Goal: Task Accomplishment & Management: Manage account settings

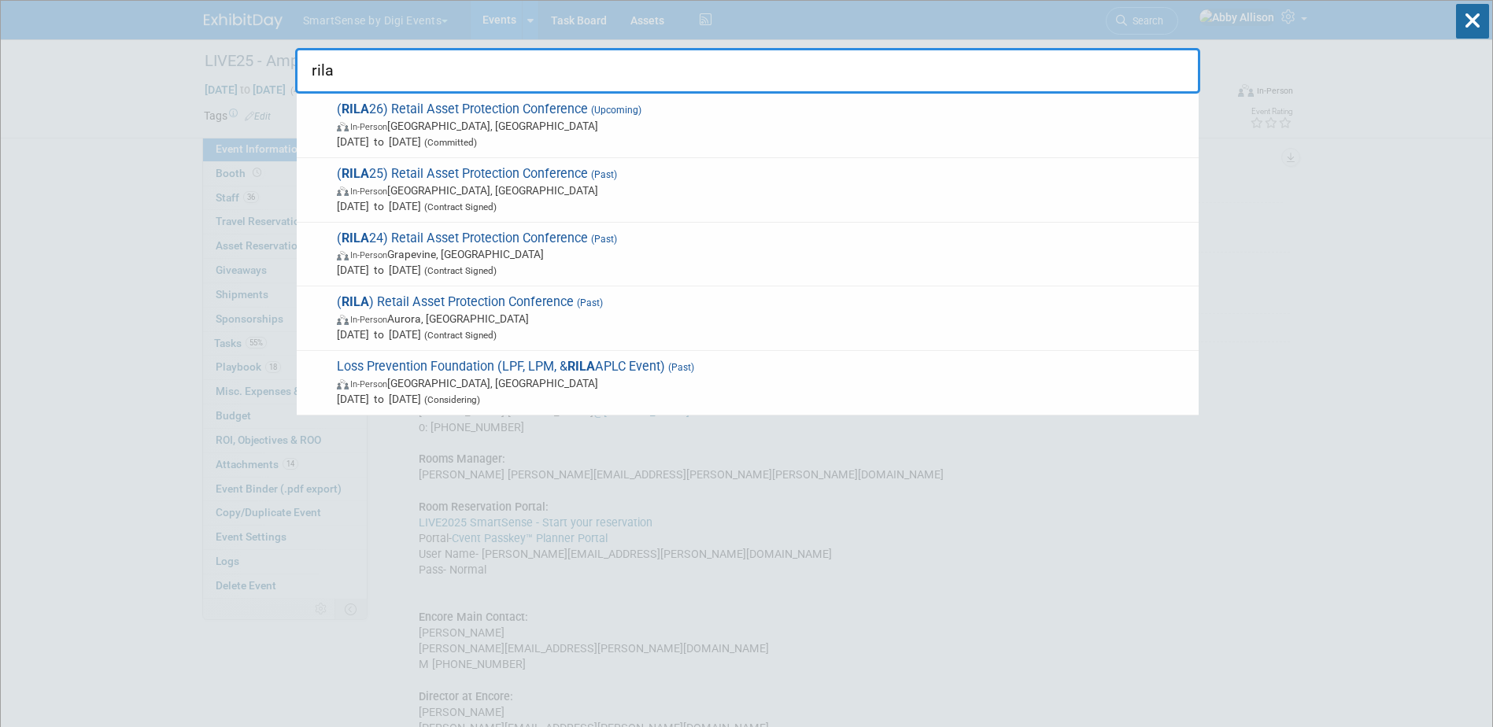
select select "All"
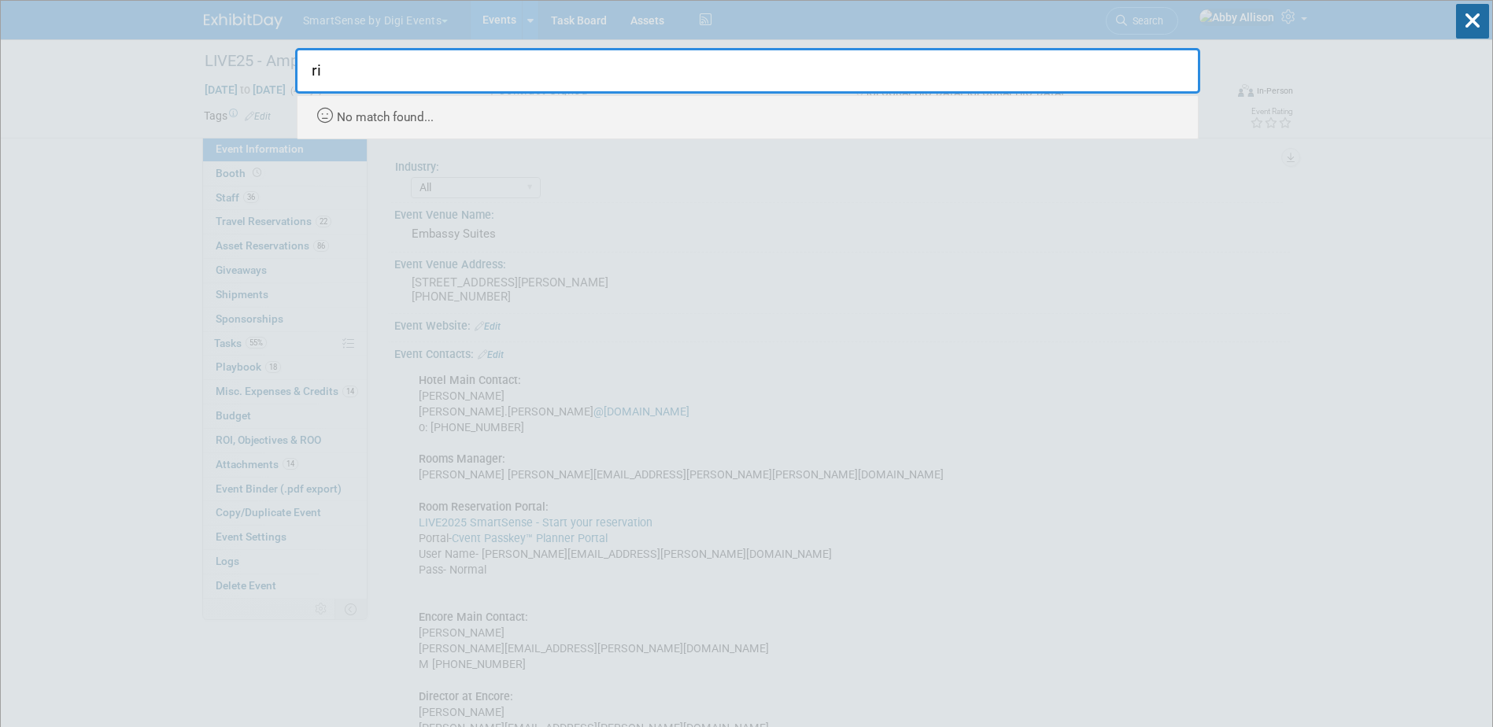
type input "r"
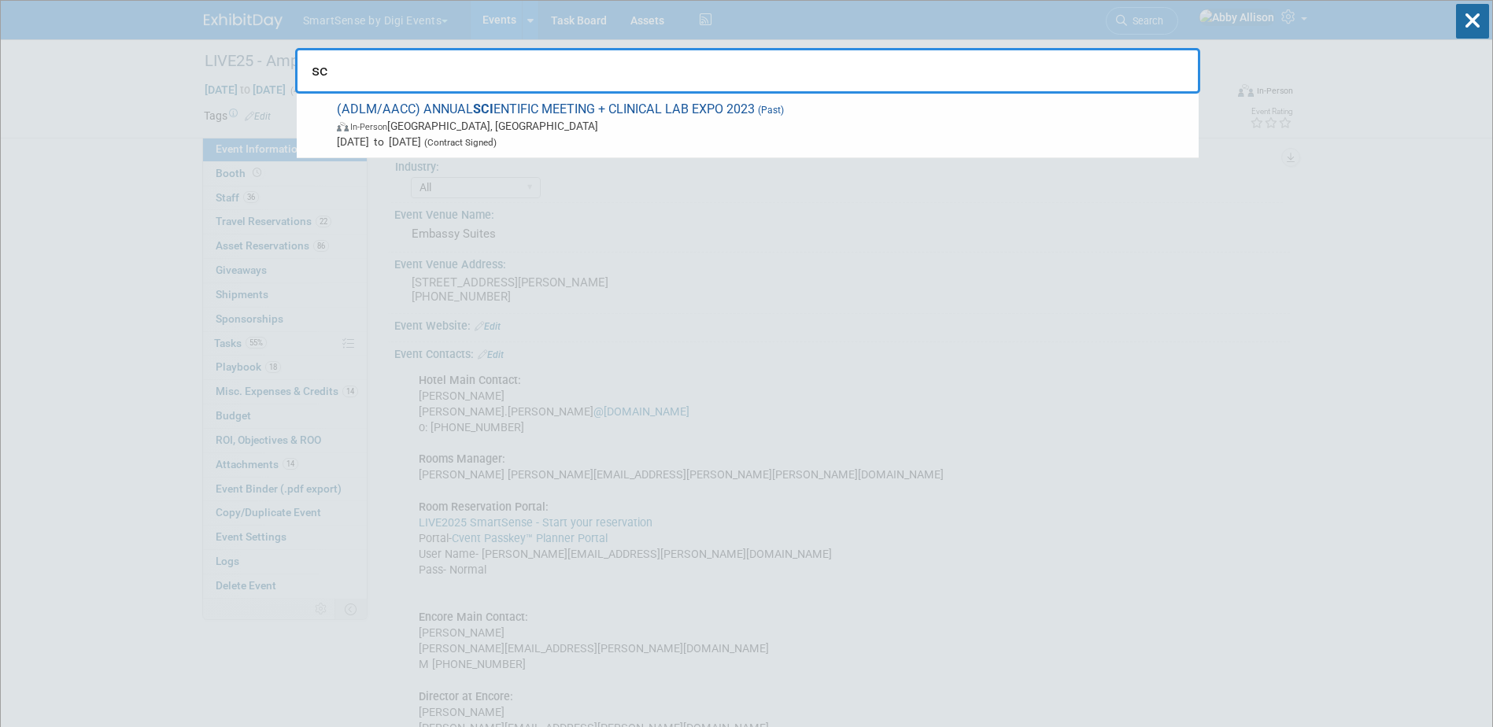
type input "s"
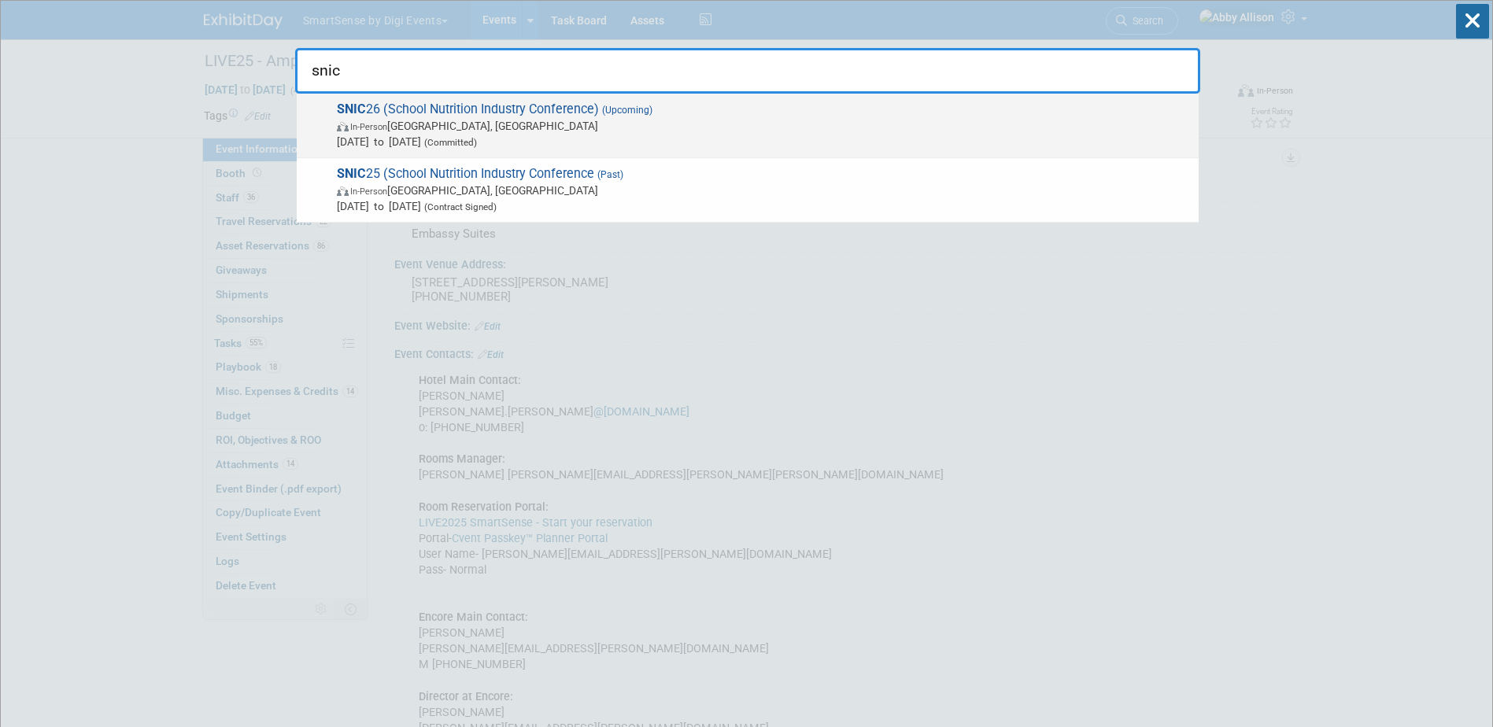
type input "snic"
click at [357, 142] on span "[DATE] to [DATE] (Committed)" at bounding box center [764, 142] width 854 height 16
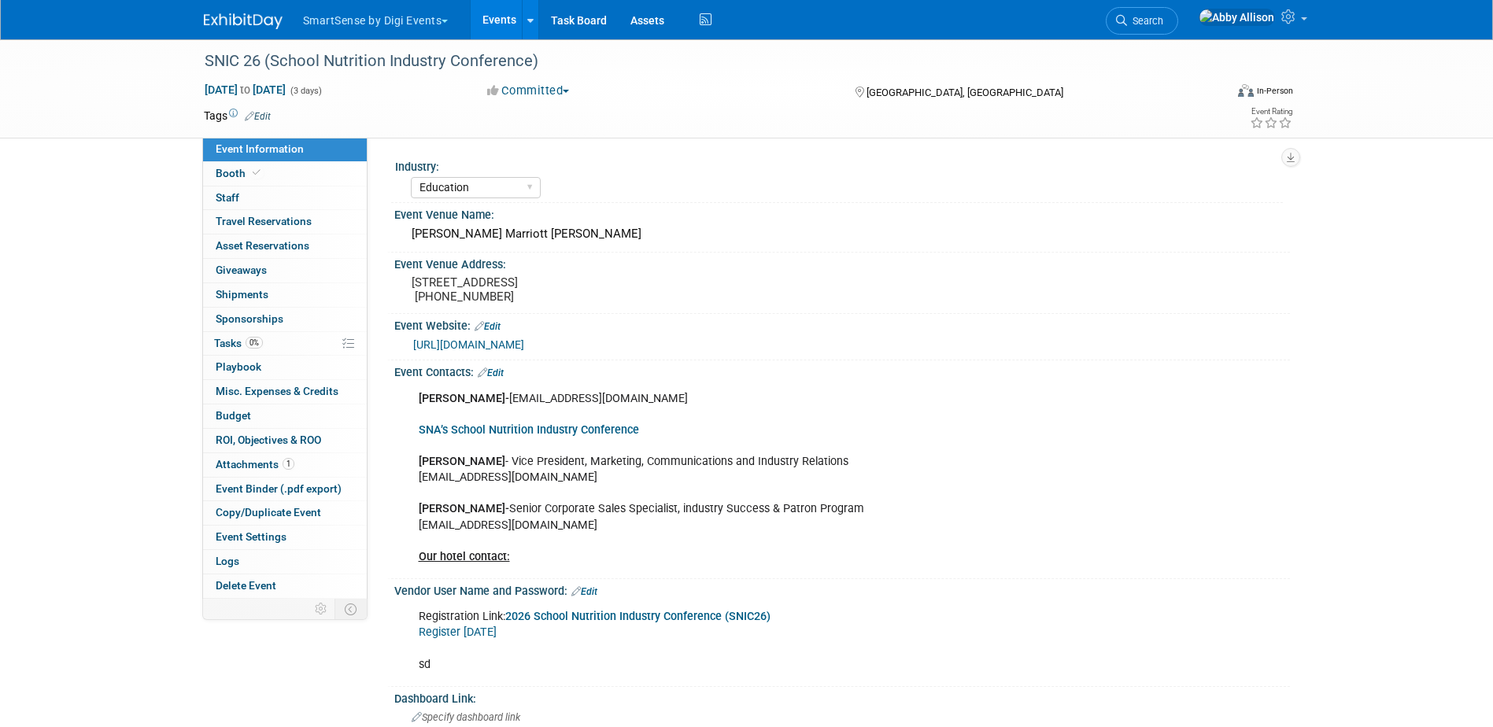
select select "Education"
click at [246, 175] on span "Booth" at bounding box center [240, 173] width 48 height 13
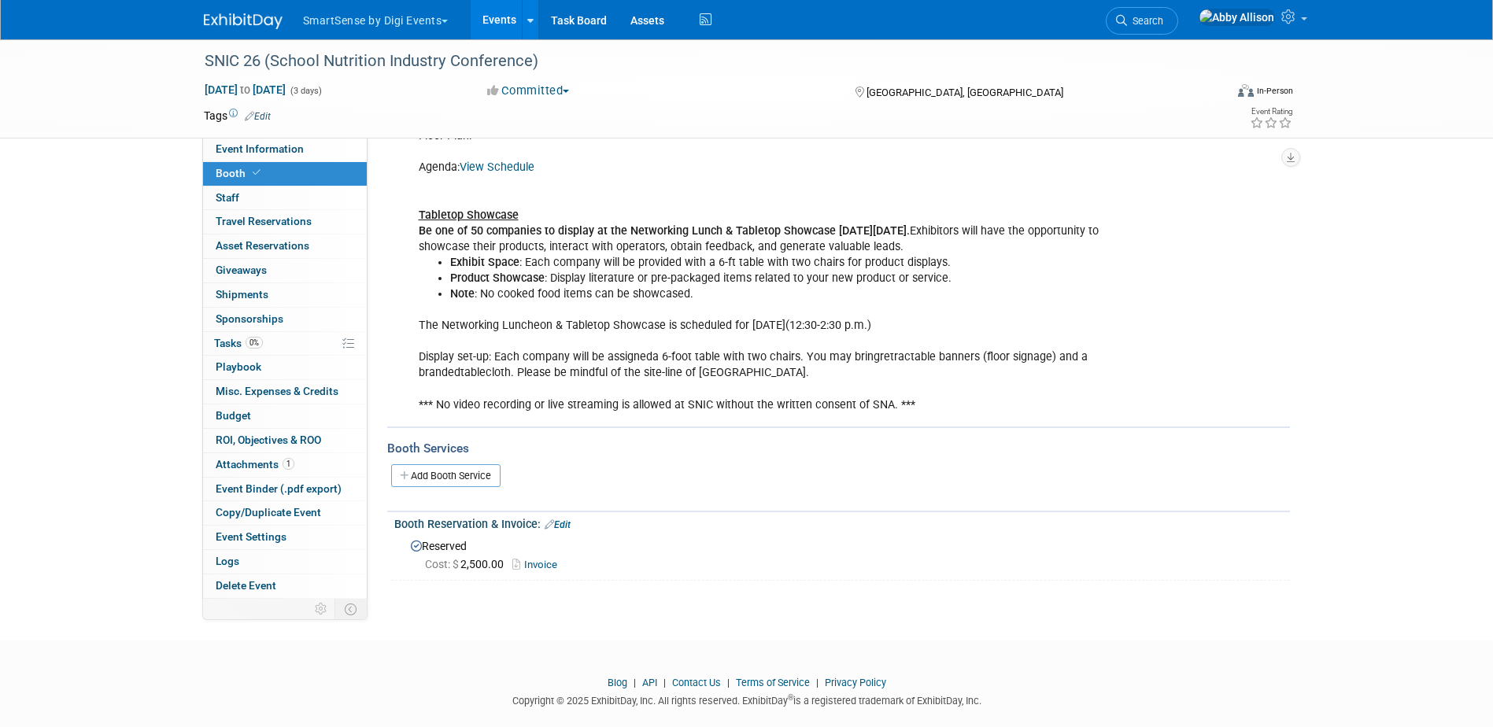
scroll to position [228, 0]
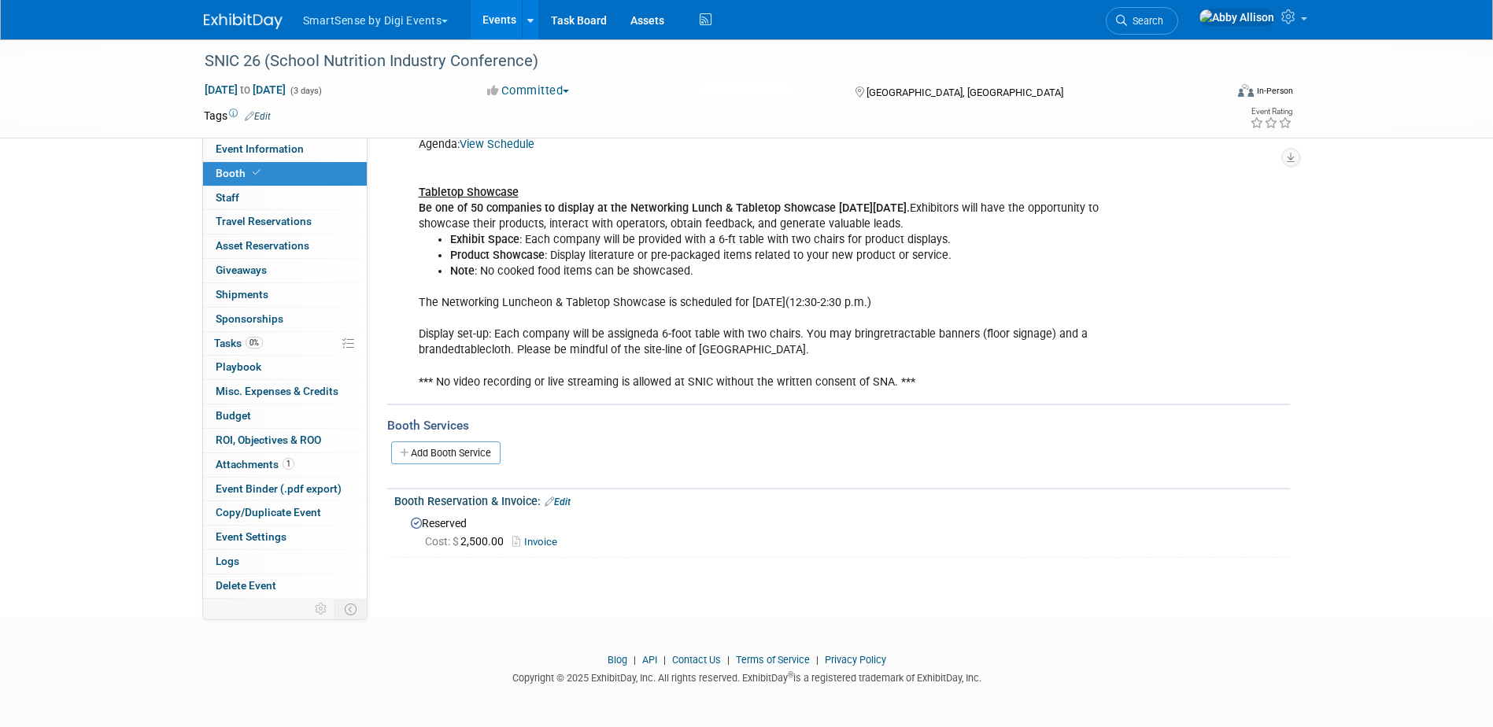
click at [528, 540] on link "Invoice" at bounding box center [538, 542] width 53 height 12
click at [563, 500] on link "Edit" at bounding box center [558, 502] width 26 height 11
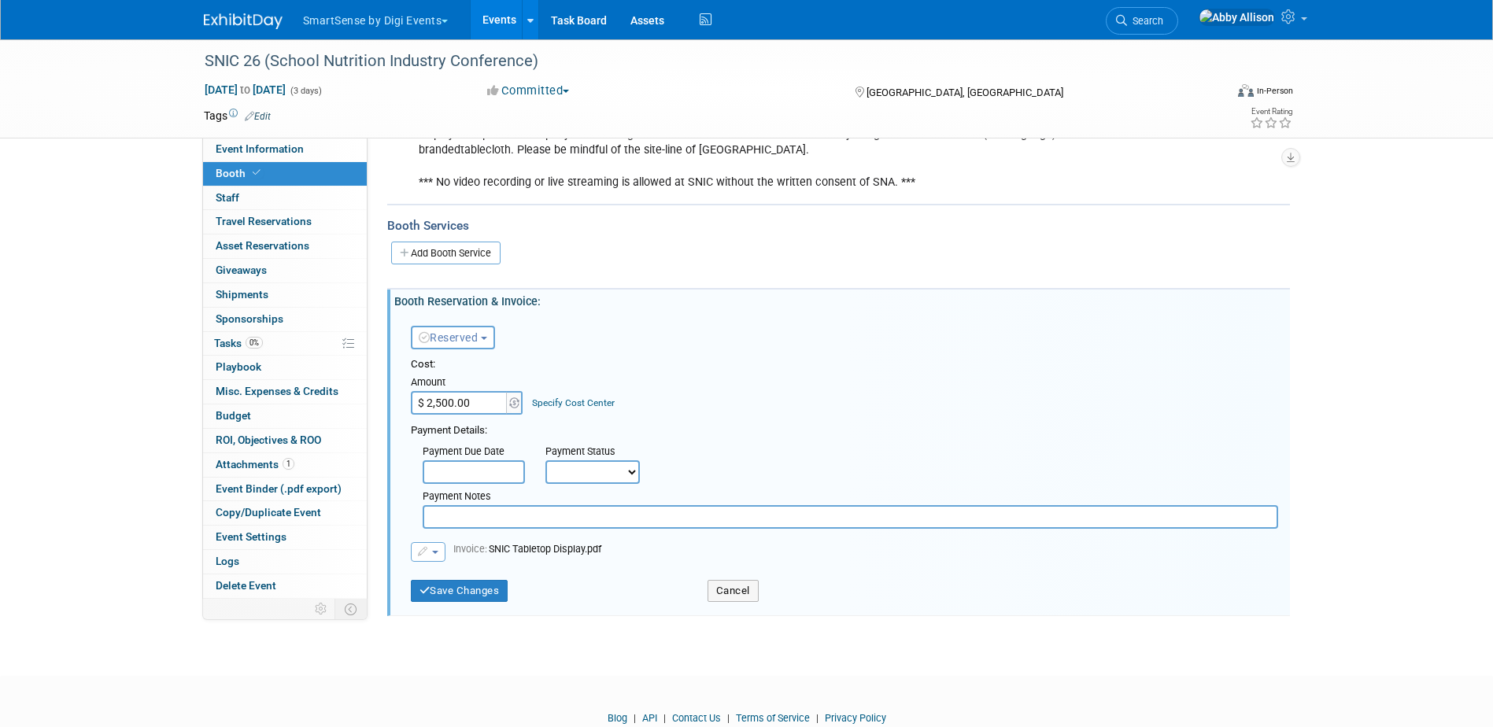
scroll to position [488, 0]
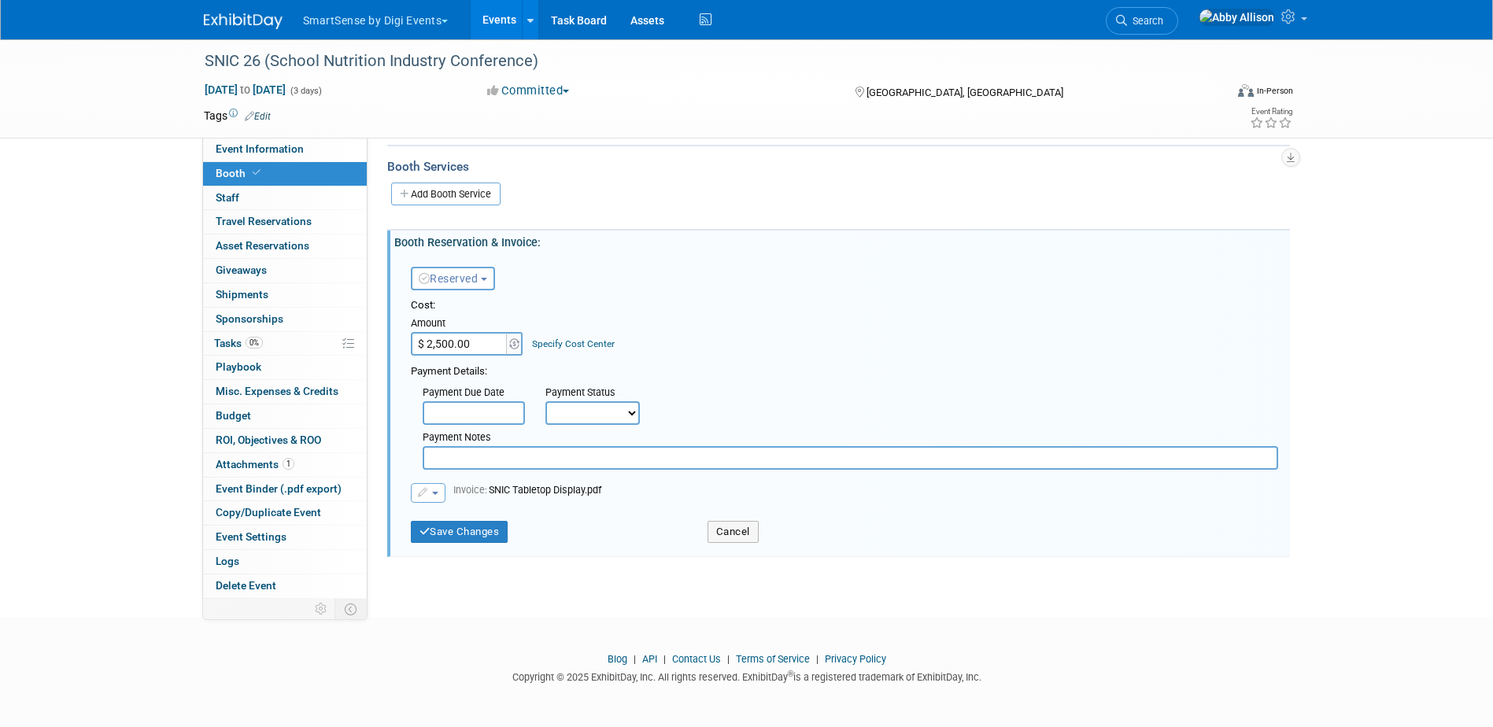
click at [433, 486] on button "button" at bounding box center [428, 493] width 35 height 20
click at [483, 541] on link "Remove attachment" at bounding box center [490, 540] width 157 height 22
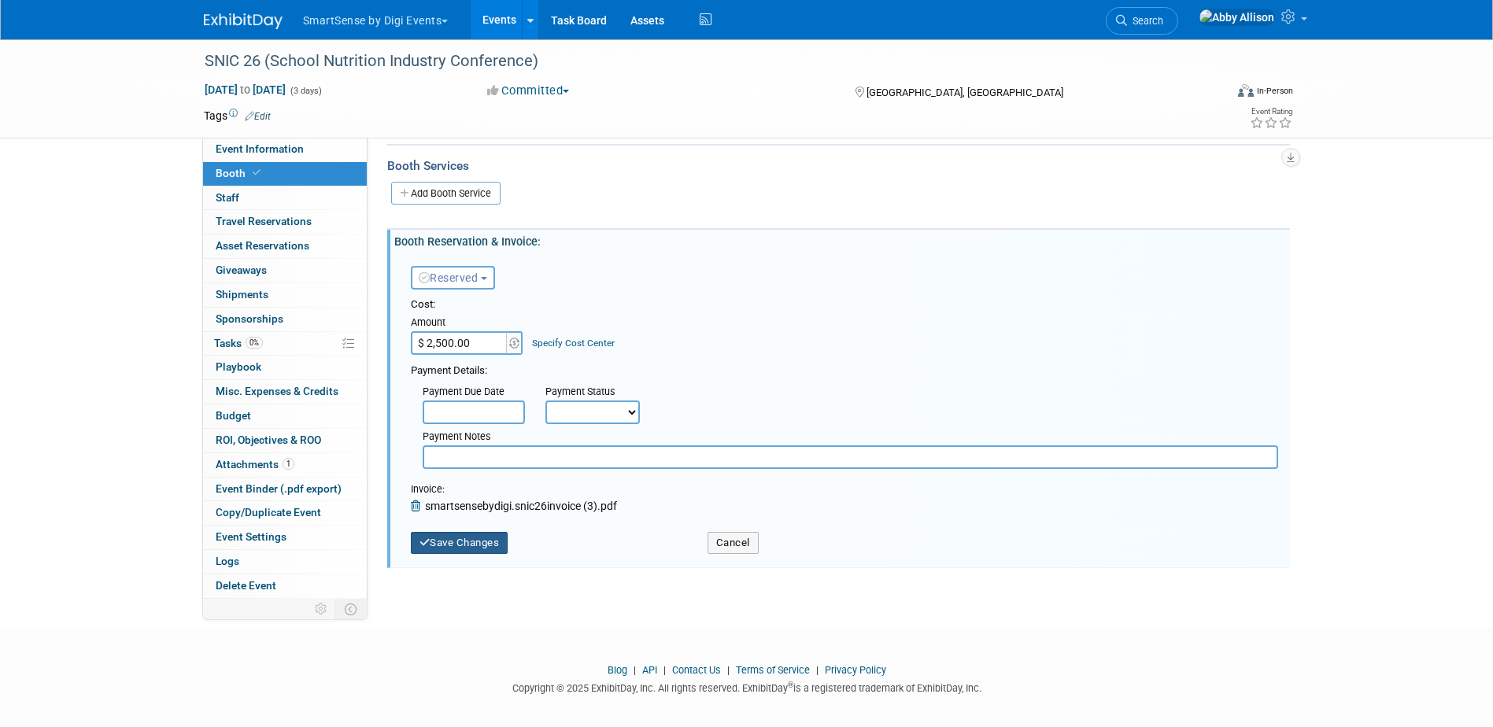
click at [463, 541] on button "Save Changes" at bounding box center [460, 543] width 98 height 22
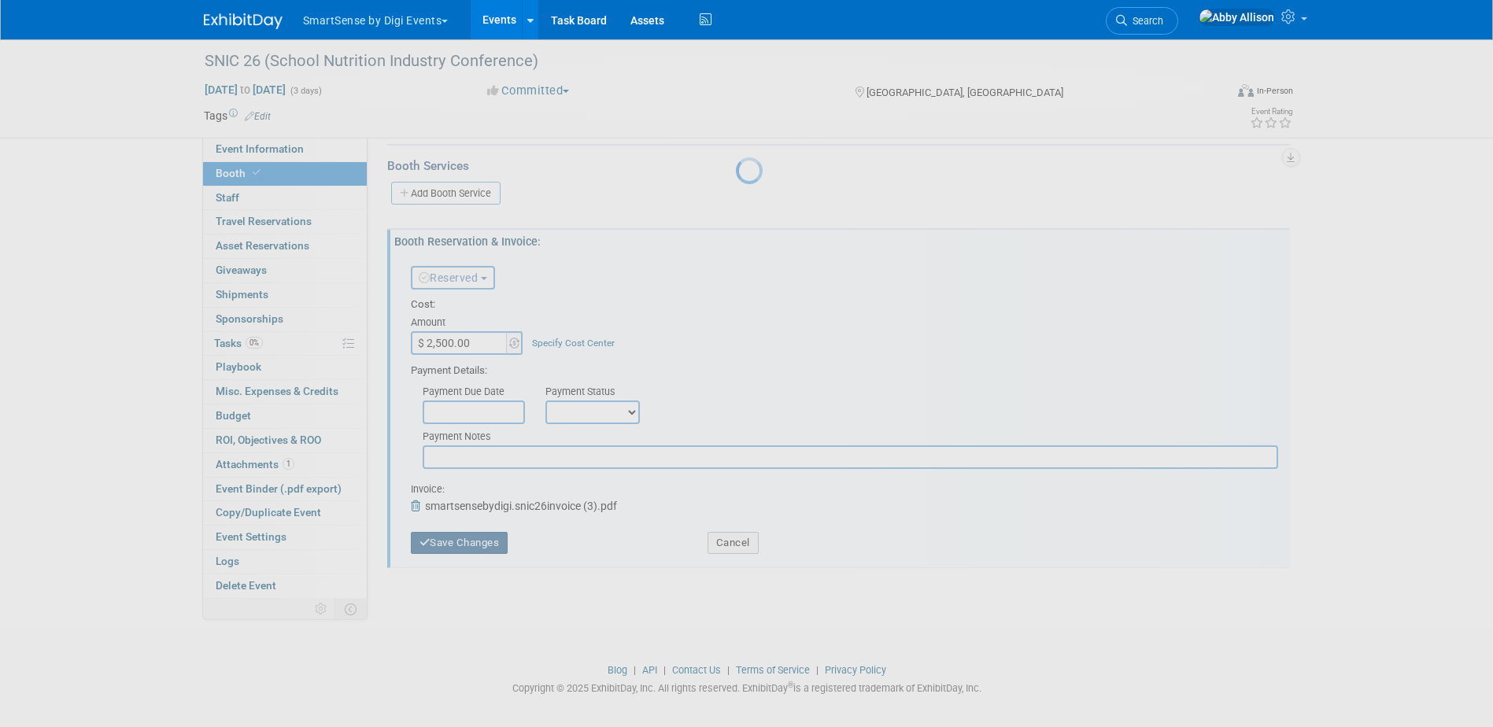
scroll to position [228, 0]
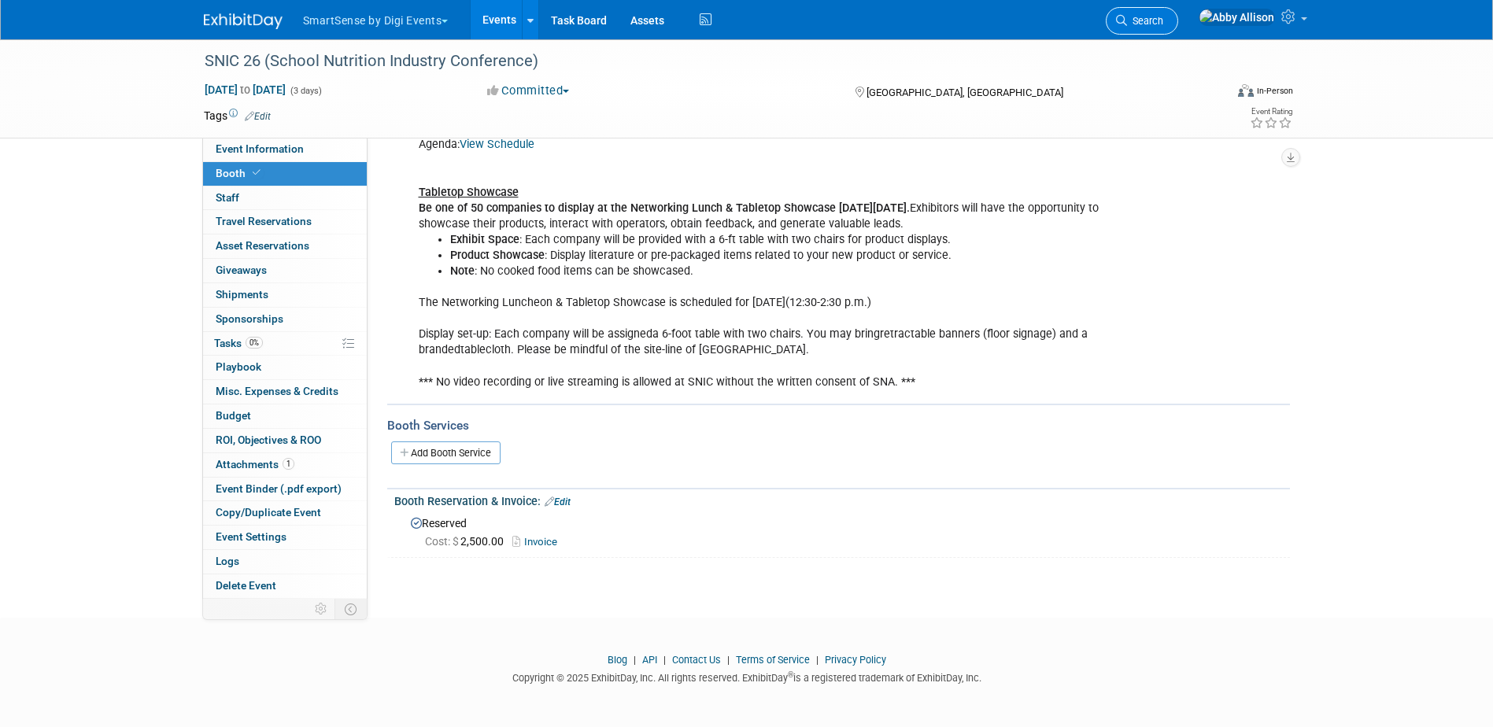
click at [1127, 16] on icon at bounding box center [1121, 20] width 11 height 11
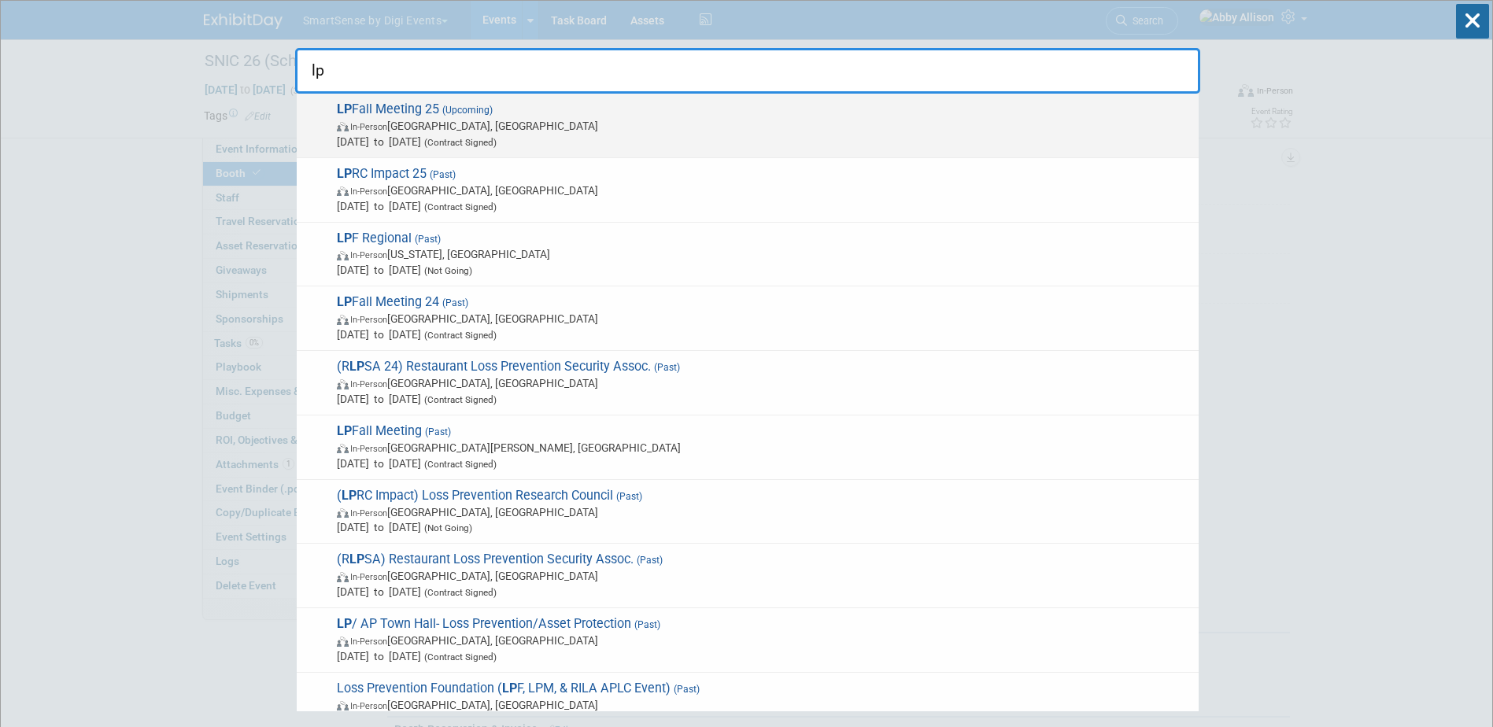
type input "lp"
click at [351, 124] on span "In-Person" at bounding box center [368, 127] width 37 height 10
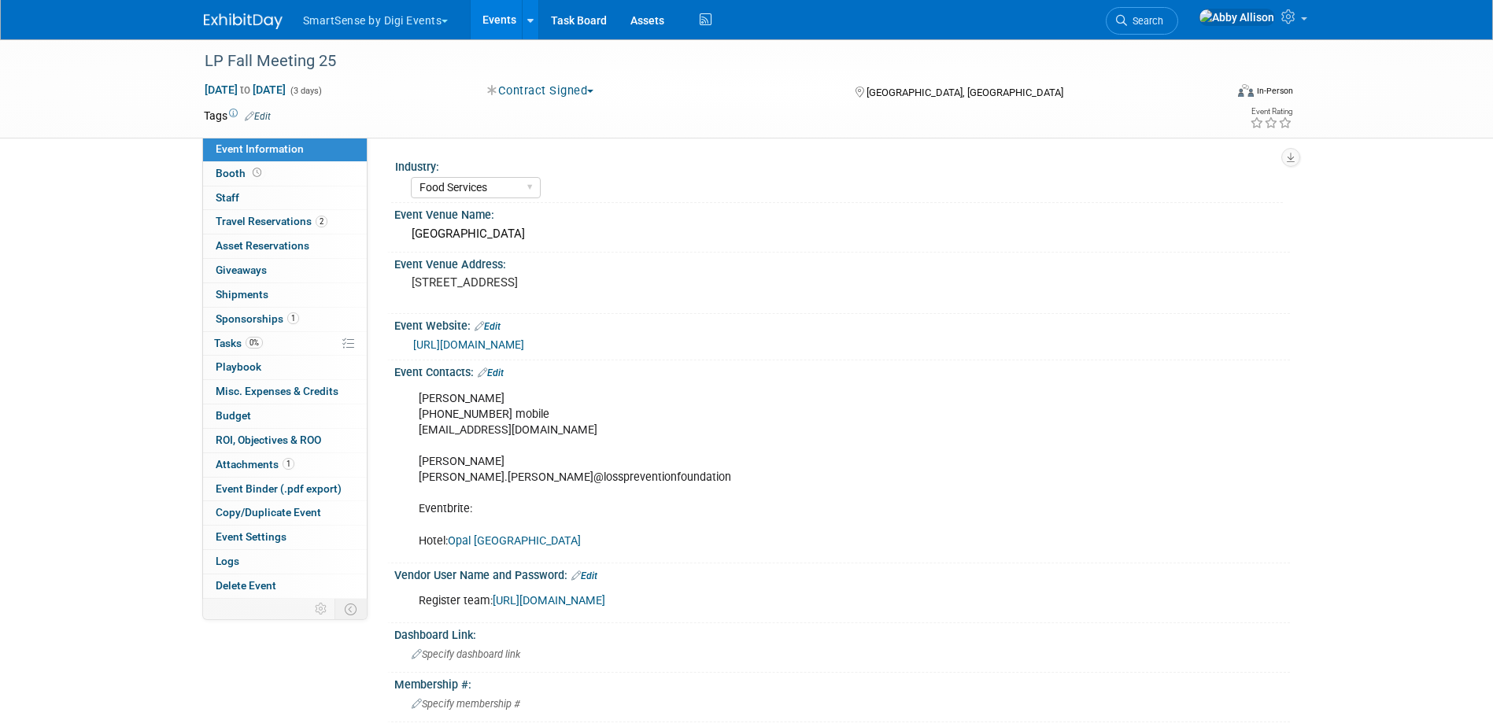
select select "Food Services"
click at [237, 369] on span "Playbook 0" at bounding box center [239, 366] width 46 height 13
